Goal: Information Seeking & Learning: Learn about a topic

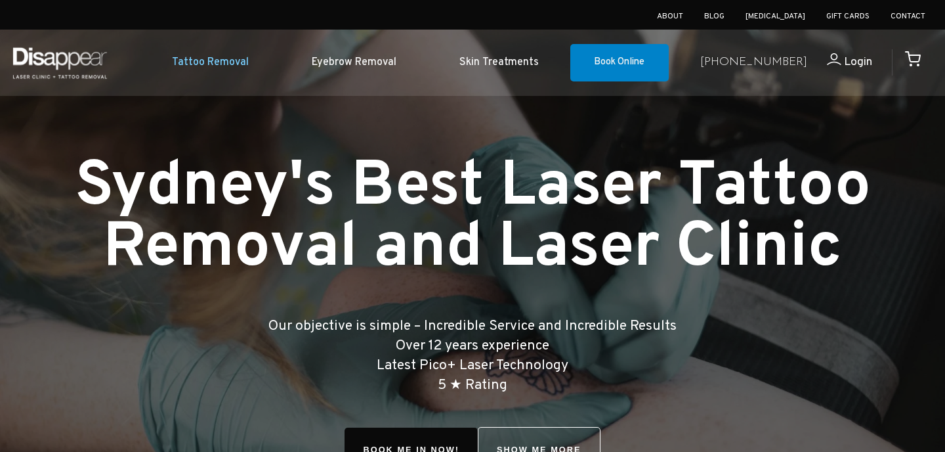
click at [260, 60] on link "Tattoo Removal" at bounding box center [210, 63] width 140 height 40
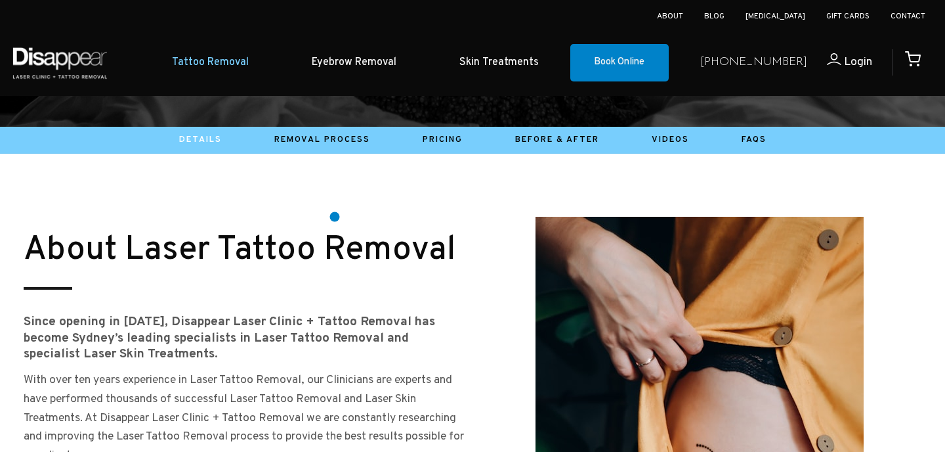
scroll to position [540, 0]
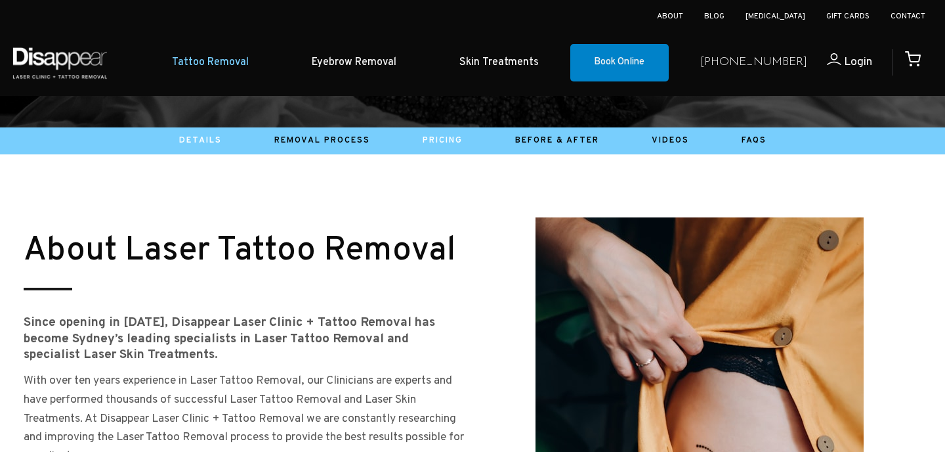
click at [435, 140] on link "Pricing" at bounding box center [443, 140] width 40 height 11
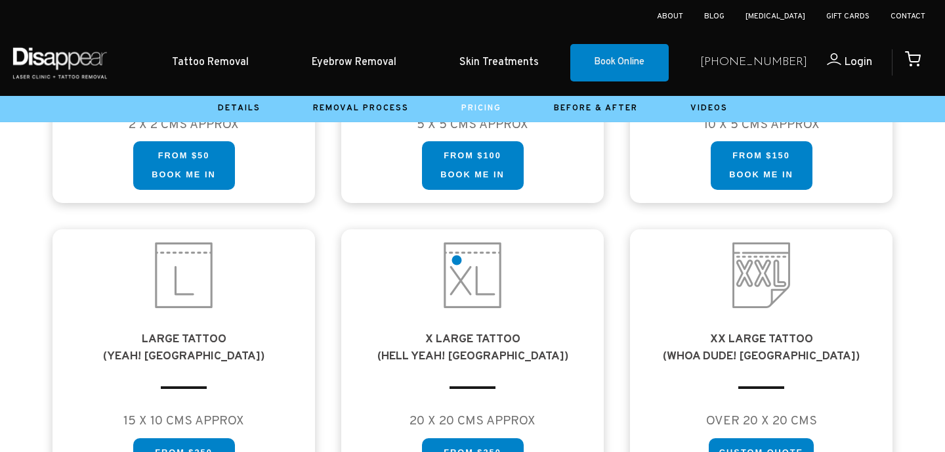
scroll to position [939, 0]
